Goal: Book appointment/travel/reservation

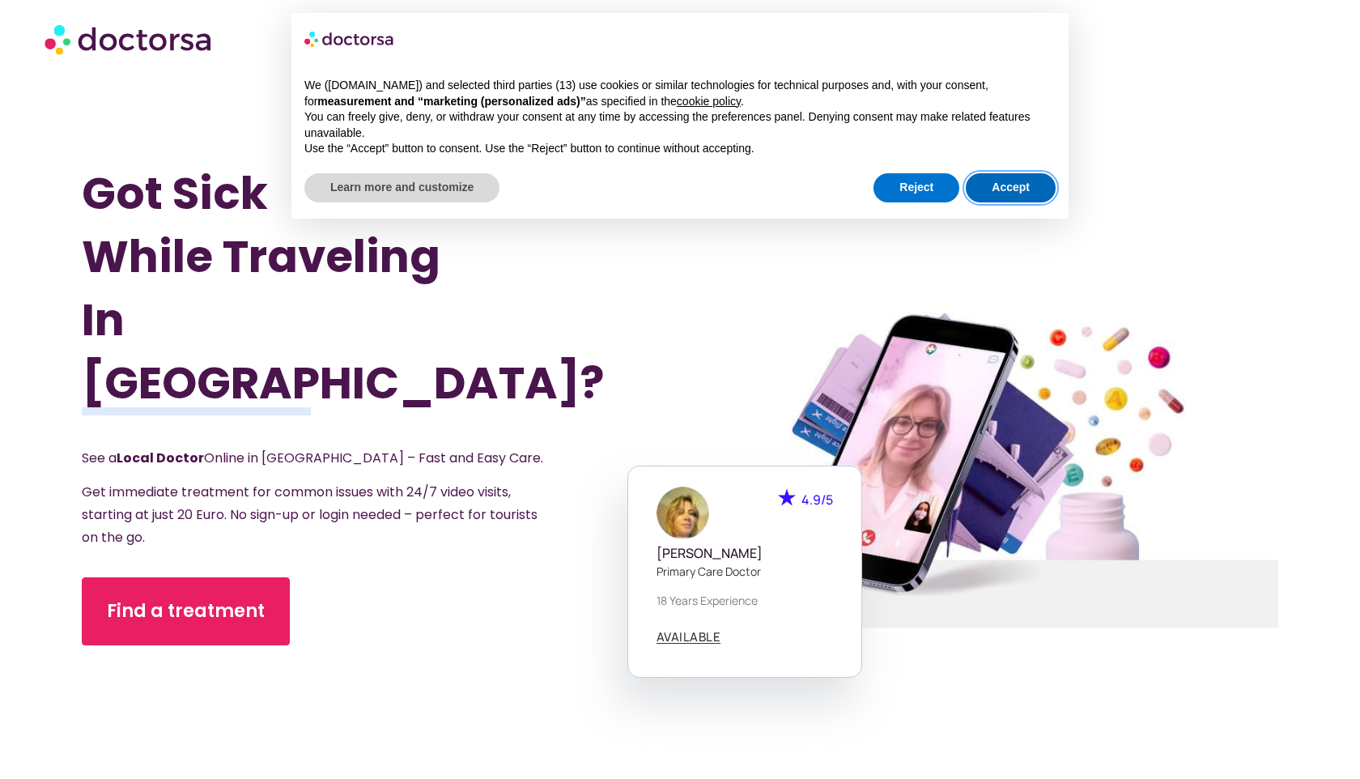
click at [1027, 184] on button "Accept" at bounding box center [1011, 187] width 90 height 29
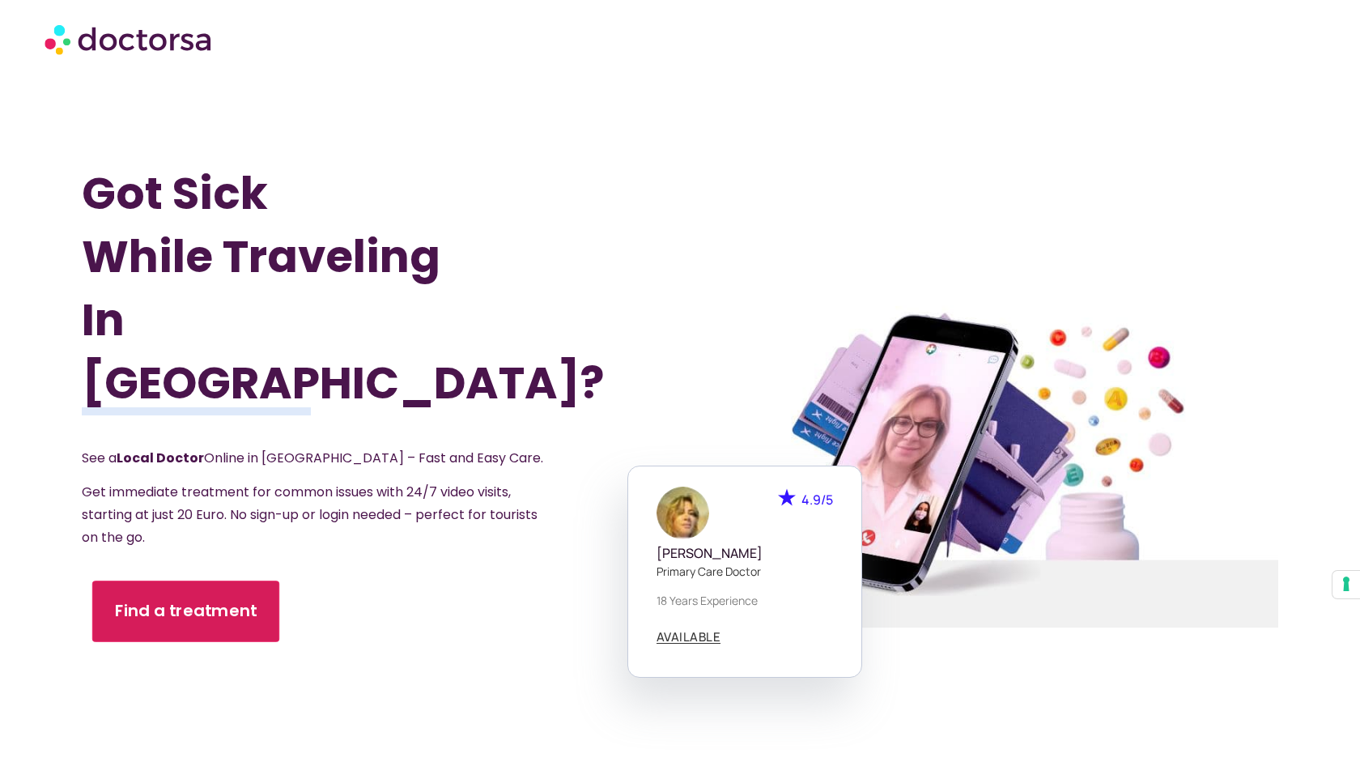
click at [225, 599] on span "Find a treatment" at bounding box center [186, 610] width 143 height 23
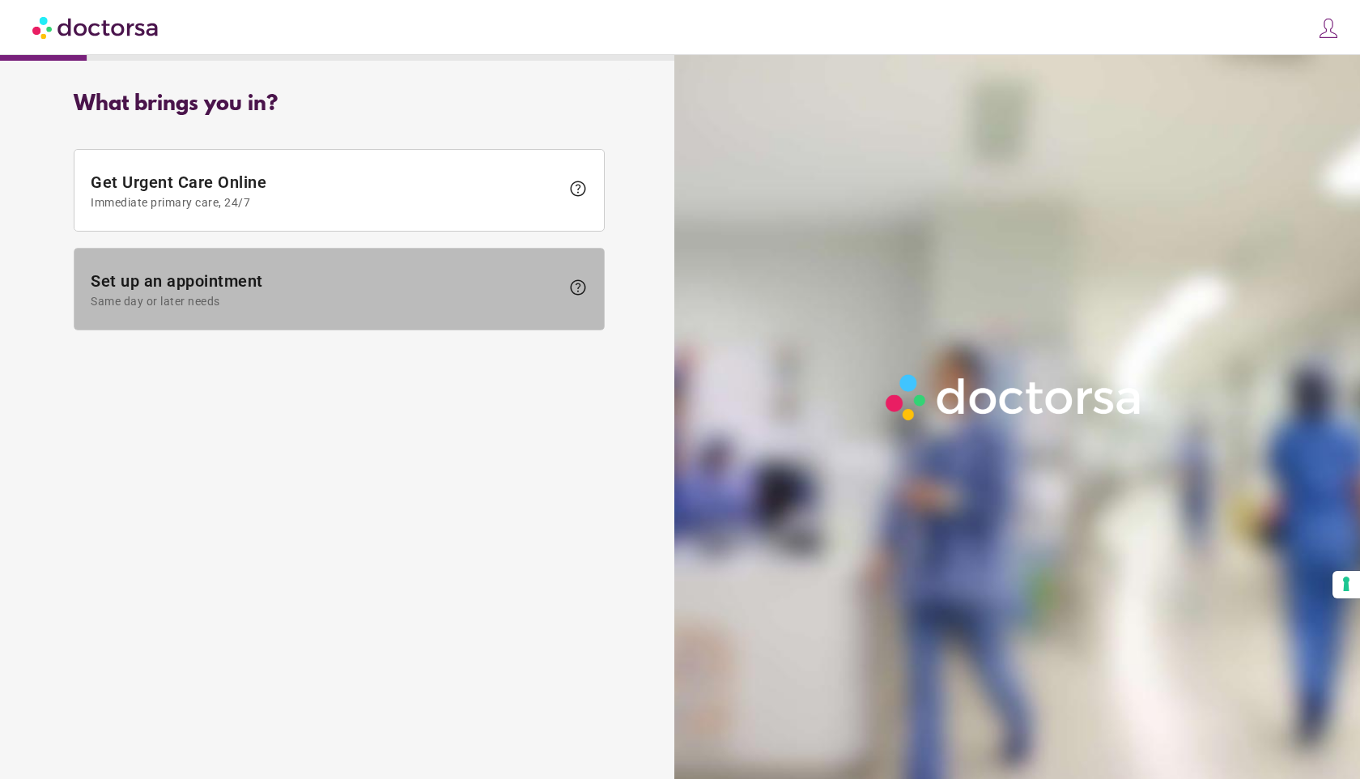
click at [261, 302] on span "Same day or later needs" at bounding box center [326, 301] width 470 height 13
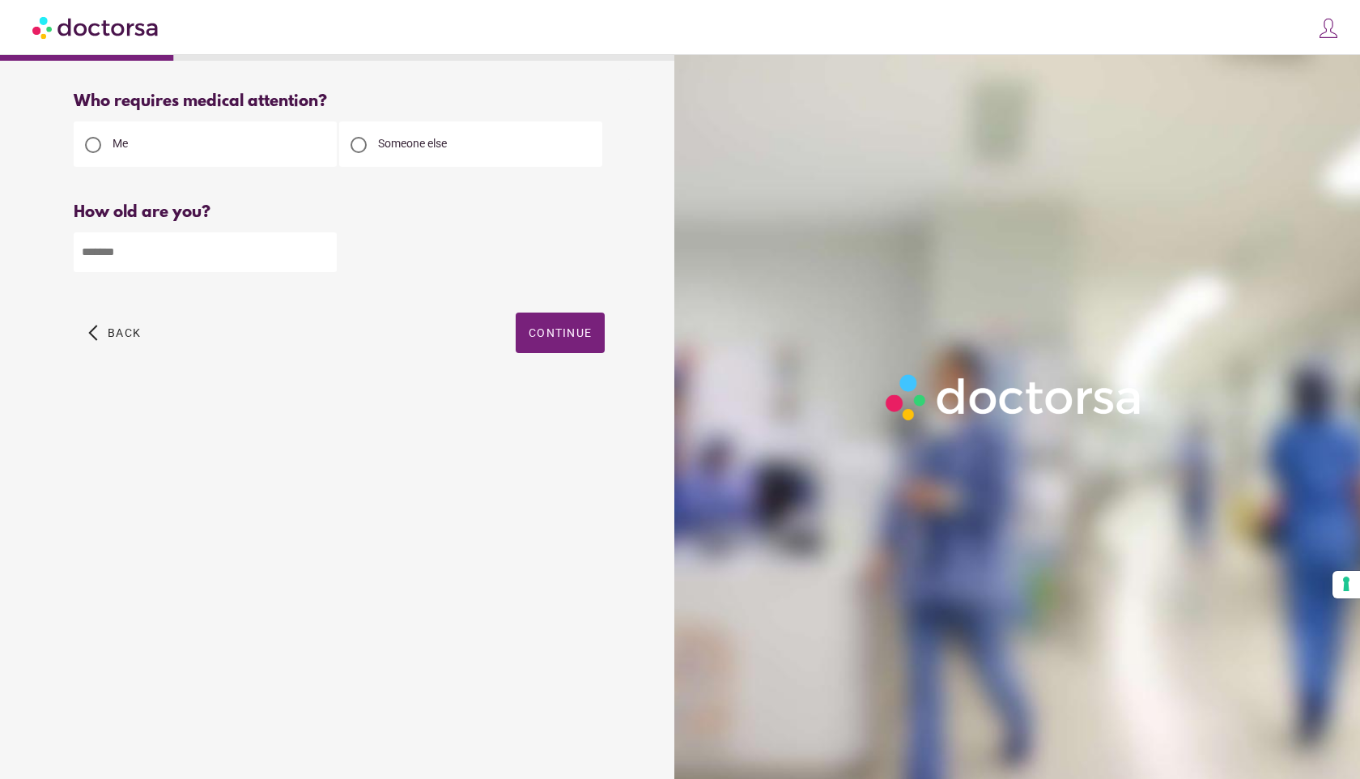
click at [248, 263] on input "number" at bounding box center [205, 252] width 263 height 40
type input "**"
click at [546, 326] on span "button" at bounding box center [560, 333] width 89 height 40
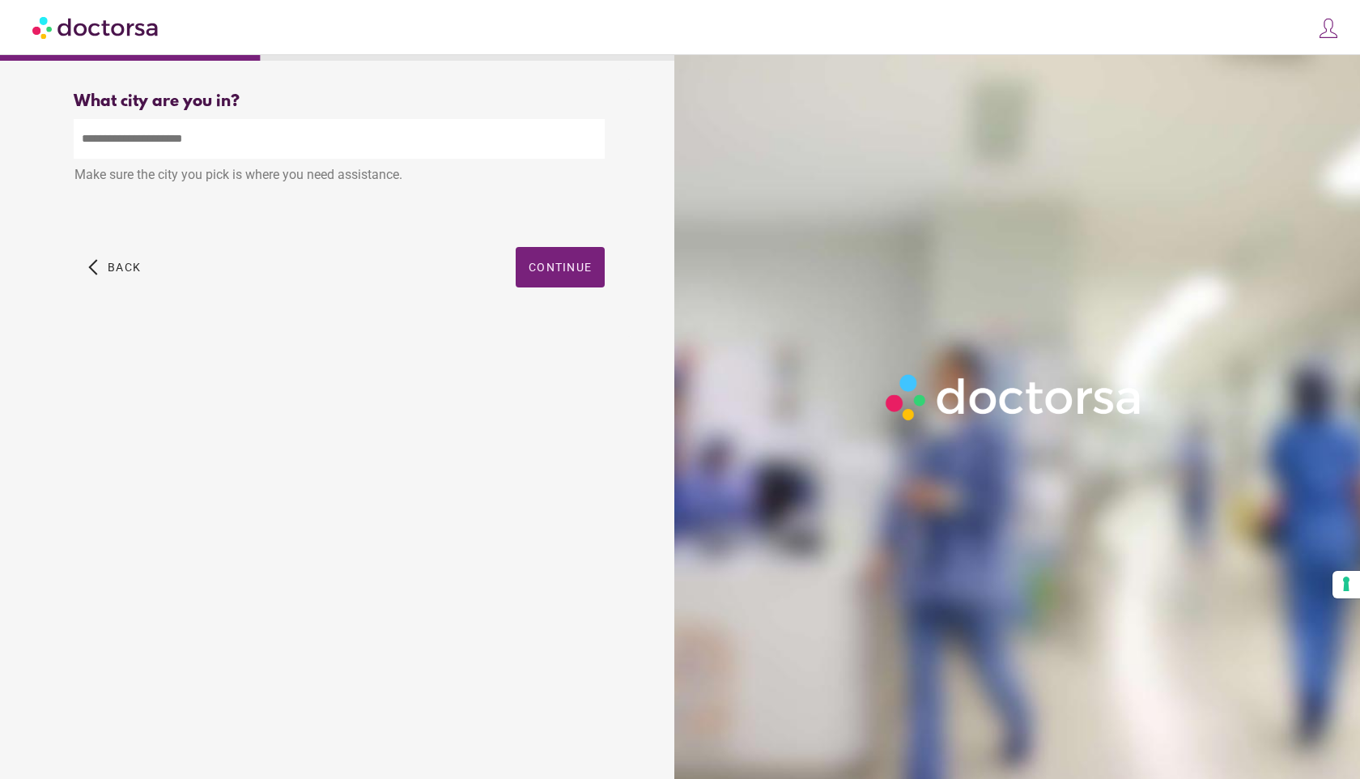
click at [414, 143] on input "text" at bounding box center [339, 139] width 531 height 40
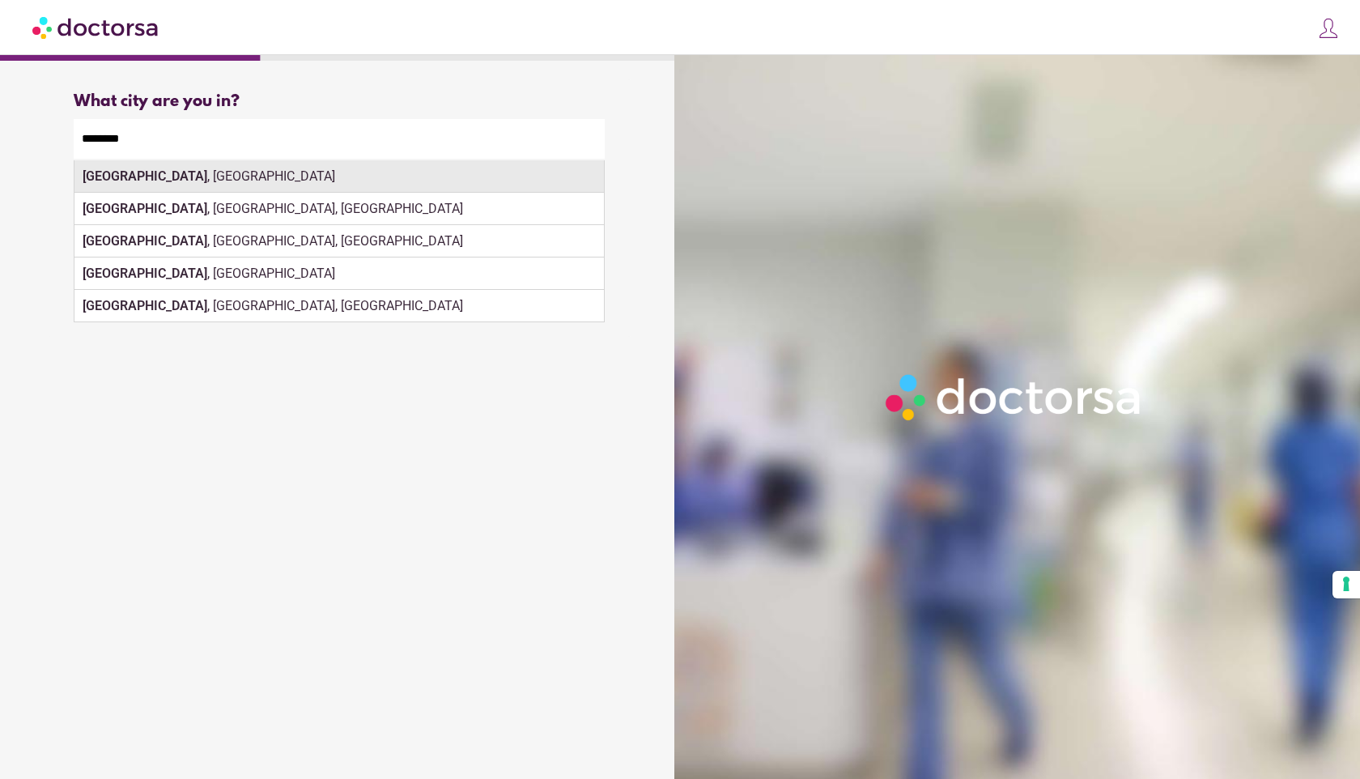
click at [478, 170] on div "Zaragoza , Spain" at bounding box center [340, 176] width 530 height 32
type input "**********"
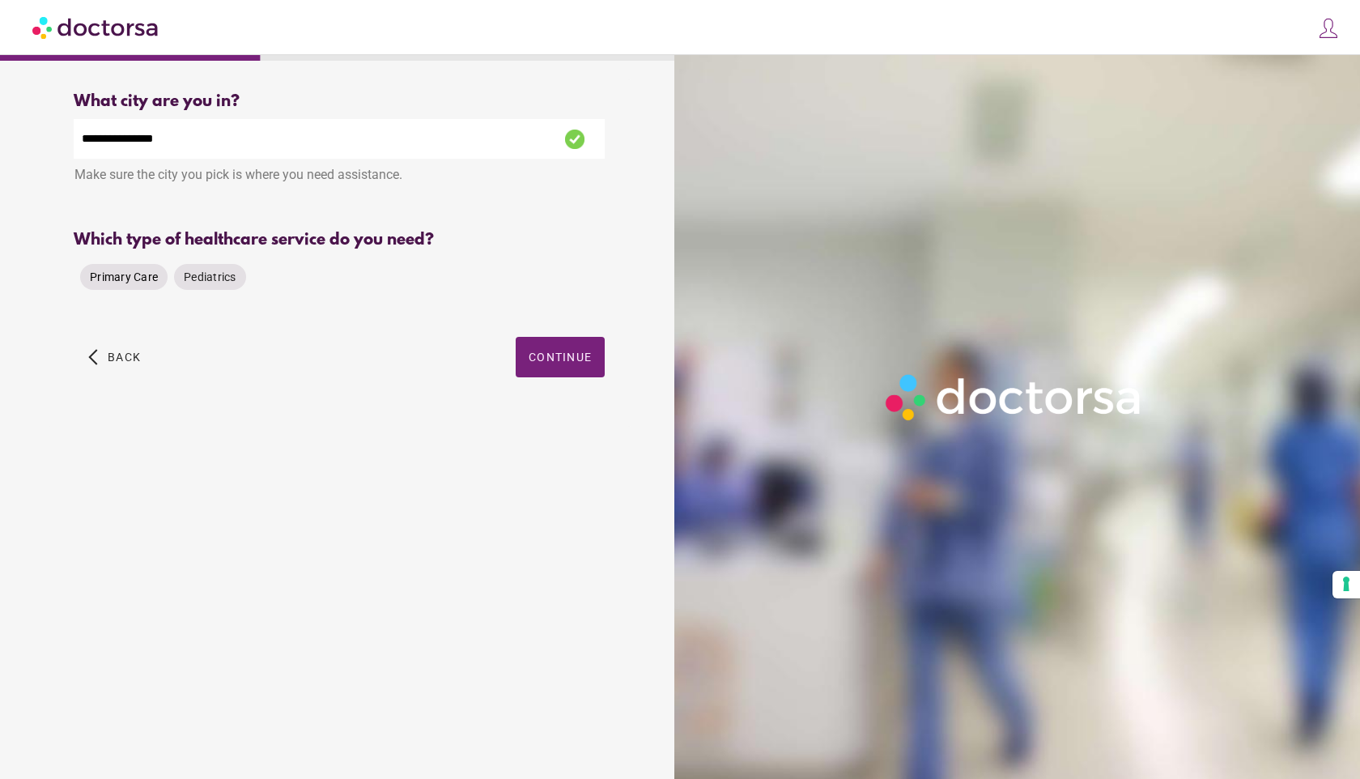
click at [119, 274] on span "Primary Care" at bounding box center [124, 276] width 68 height 13
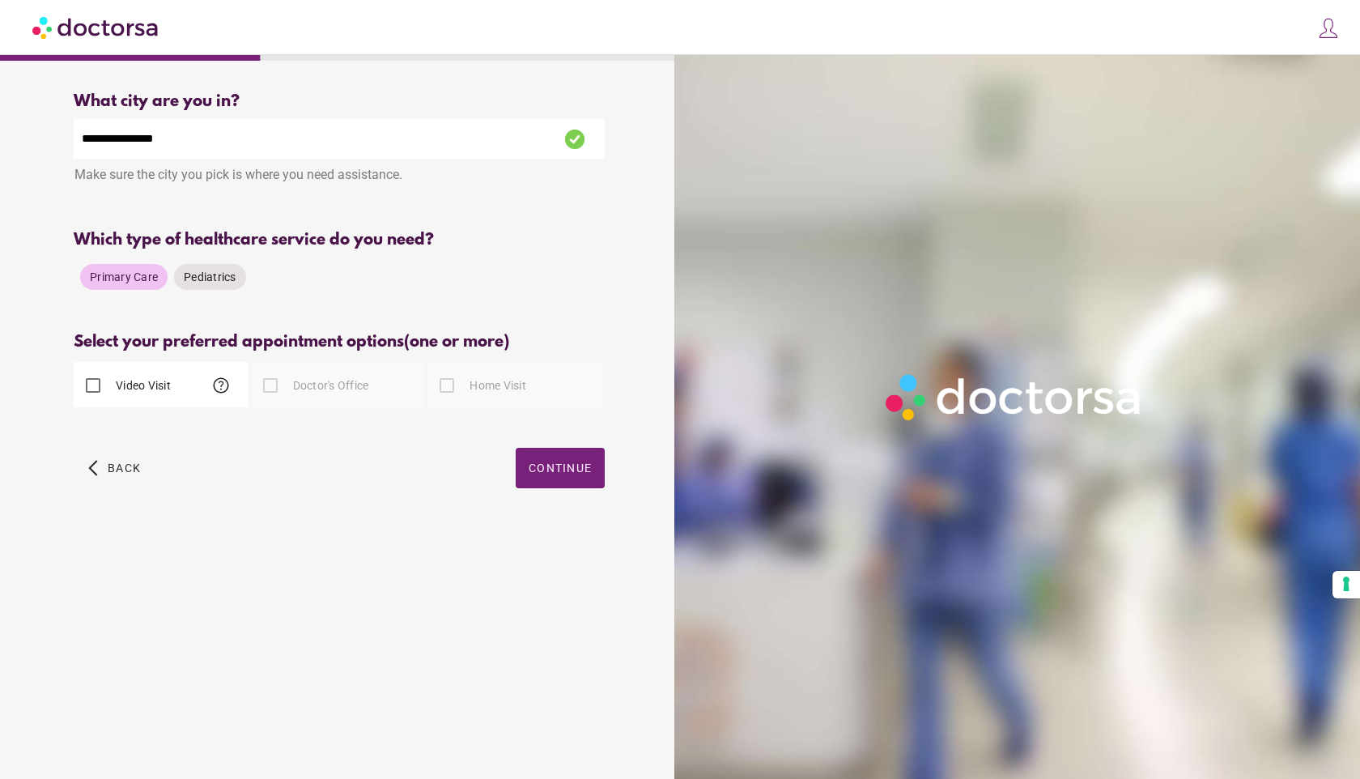
click at [278, 385] on div at bounding box center [270, 385] width 32 height 32
